Goal: Task Accomplishment & Management: Complete application form

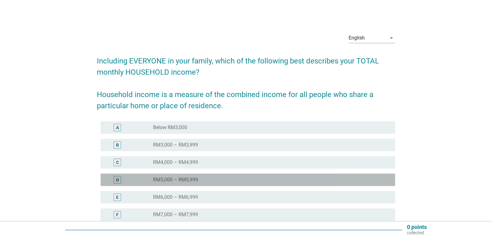
click at [224, 176] on div "D radio_button_unchecked RM5,000 – RM5,999" at bounding box center [248, 179] width 295 height 12
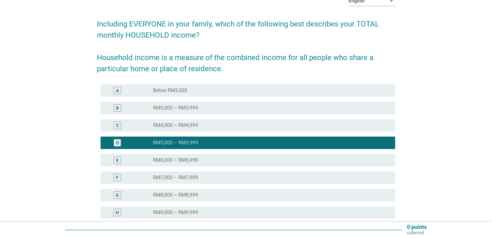
scroll to position [93, 0]
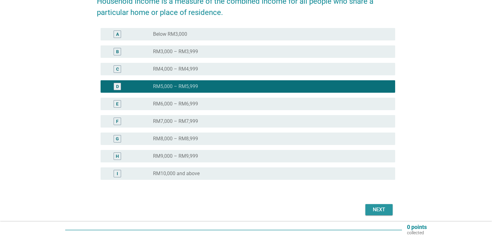
click at [375, 209] on div "Next" at bounding box center [379, 209] width 17 height 7
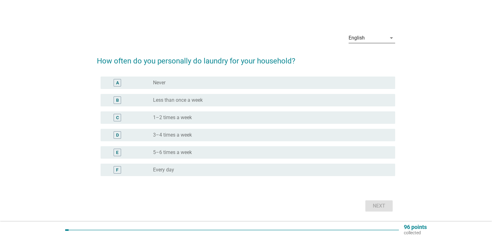
click at [386, 37] on div "English" at bounding box center [368, 38] width 38 height 10
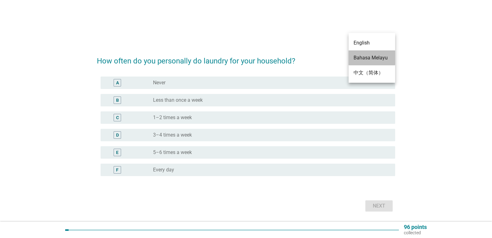
click at [378, 56] on div "Bahasa Melayu" at bounding box center [372, 57] width 37 height 7
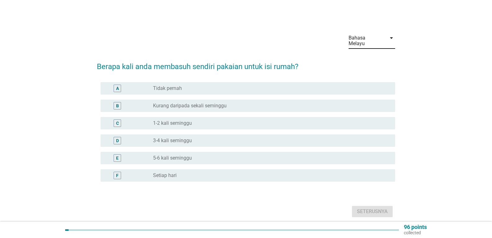
click at [203, 137] on div "radio_button_unchecked 3-4 kali seminggu" at bounding box center [269, 140] width 232 height 6
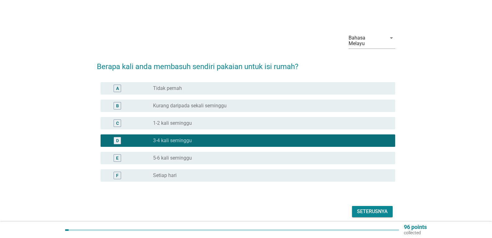
click at [370, 208] on div "Seterusnya" at bounding box center [372, 211] width 31 height 7
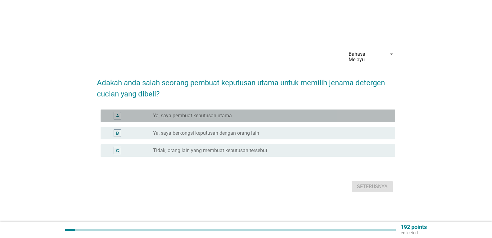
click at [273, 116] on div "radio_button_unchecked Ya, saya pembuat keputusan utama" at bounding box center [269, 115] width 232 height 6
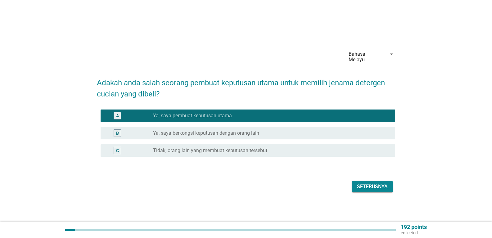
click at [366, 187] on div "Seterusnya" at bounding box center [372, 186] width 31 height 7
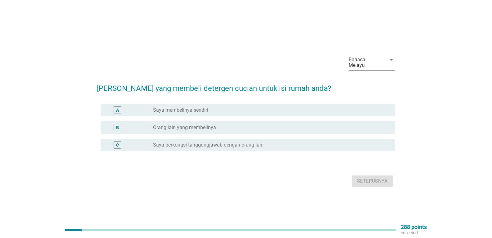
click at [261, 107] on div "radio_button_unchecked Saya membelinya sendiri" at bounding box center [269, 110] width 232 height 6
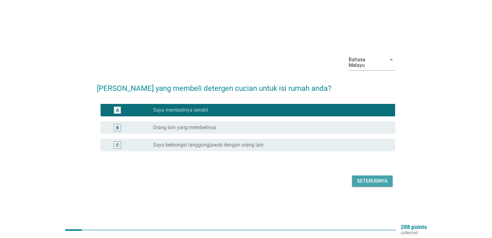
click at [371, 180] on div "Seterusnya" at bounding box center [372, 180] width 31 height 7
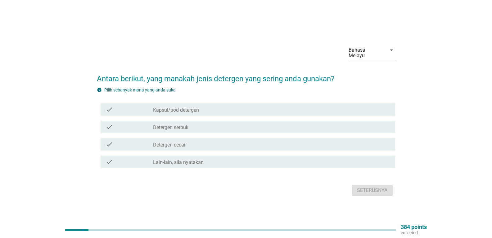
click at [214, 125] on div "check_box_outline_blank Detergen serbuk" at bounding box center [271, 126] width 237 height 7
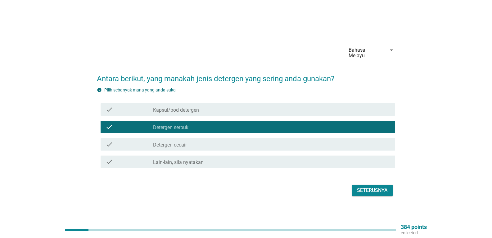
click at [363, 48] on div "Bahasa Melayu arrow_drop_down" at bounding box center [372, 53] width 47 height 25
click at [365, 52] on div "Bahasa Melayu" at bounding box center [366, 52] width 34 height 11
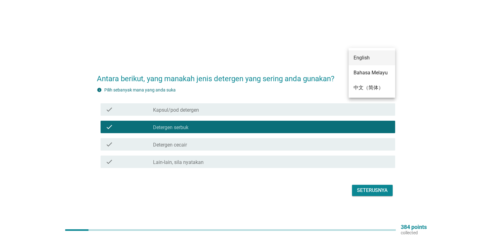
click at [373, 55] on div "English" at bounding box center [372, 57] width 37 height 7
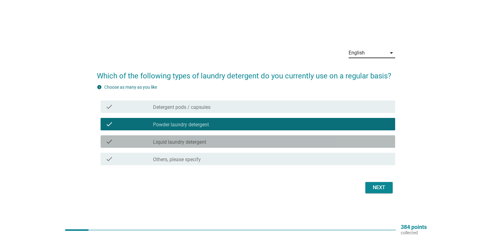
click at [239, 139] on div "check_box_outline_blank Liquid laundry detergent" at bounding box center [271, 141] width 237 height 7
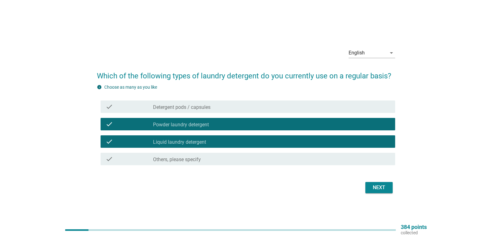
click at [242, 123] on div "check_box_outline_blank Powder laundry detergent" at bounding box center [271, 123] width 237 height 7
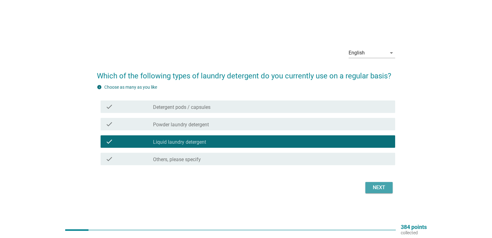
click at [377, 188] on div "Next" at bounding box center [379, 187] width 17 height 7
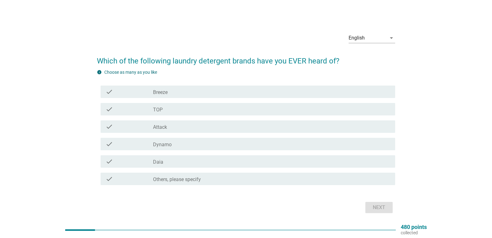
click at [182, 90] on div "check_box_outline_blank Breeze" at bounding box center [271, 91] width 237 height 7
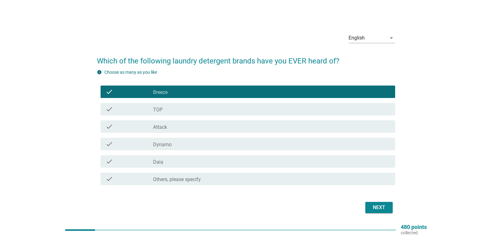
click at [180, 107] on div "check_box_outline_blank TOP" at bounding box center [271, 108] width 237 height 7
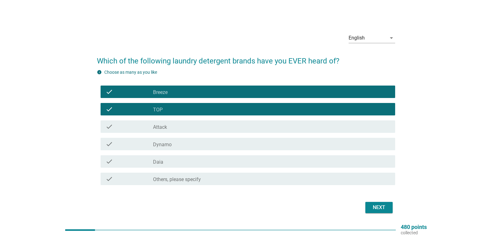
click at [182, 141] on div "check_box_outline_blank Dynamo" at bounding box center [271, 143] width 237 height 7
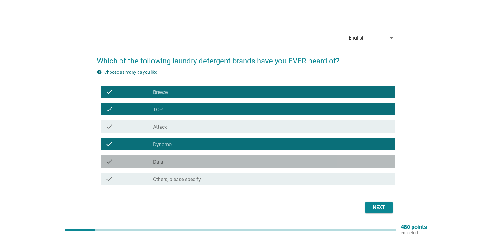
click at [182, 164] on div "check_box_outline_blank Daia" at bounding box center [271, 161] width 237 height 7
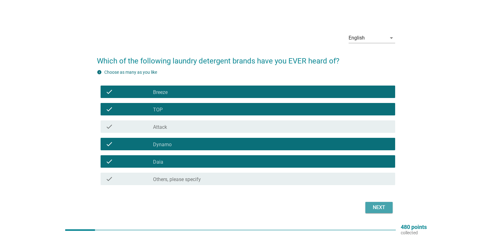
click at [375, 206] on div "Next" at bounding box center [379, 206] width 17 height 7
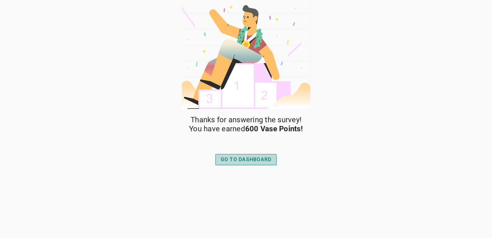
click at [251, 156] on div "GO TO DASHBOARD" at bounding box center [246, 159] width 51 height 7
